Goal: Task Accomplishment & Management: Manage account settings

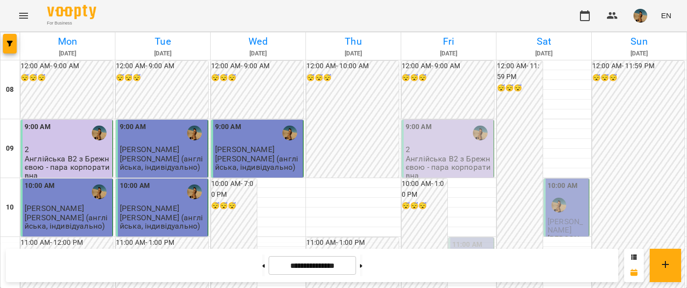
scroll to position [541, 0]
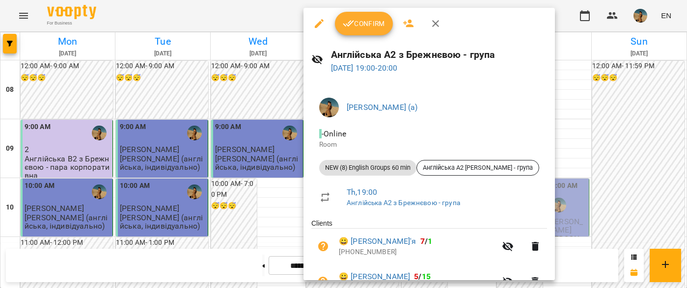
click at [354, 36] on div "Confirm" at bounding box center [429, 23] width 251 height 31
click at [356, 28] on span "Confirm" at bounding box center [364, 24] width 42 height 12
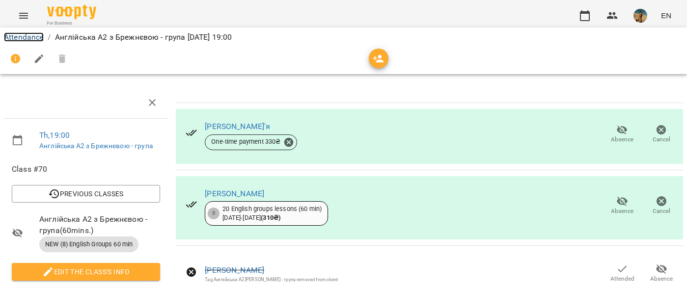
click at [28, 37] on link "Attendance" at bounding box center [24, 36] width 40 height 9
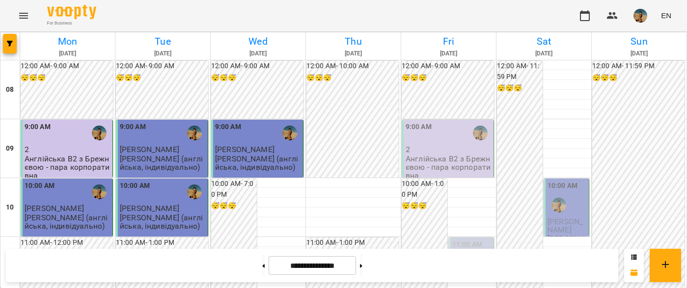
click at [419, 153] on p "2" at bounding box center [449, 149] width 86 height 8
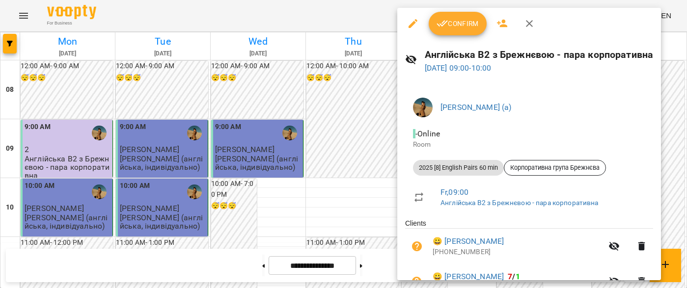
click at [473, 20] on span "Confirm" at bounding box center [458, 24] width 42 height 12
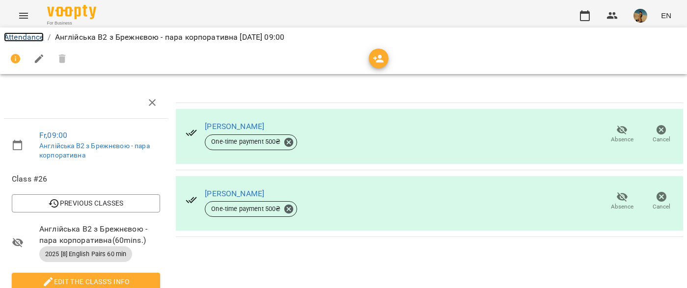
click at [15, 38] on link "Attendance" at bounding box center [24, 36] width 40 height 9
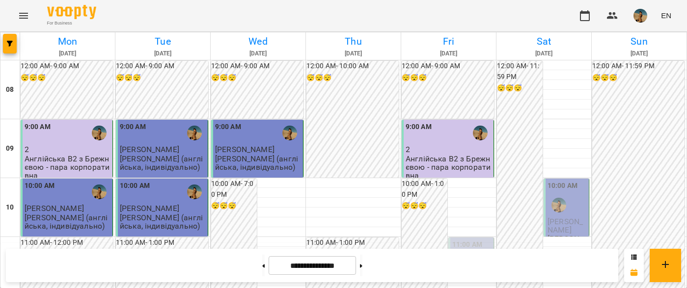
scroll to position [44, 0]
